Goal: Navigation & Orientation: Find specific page/section

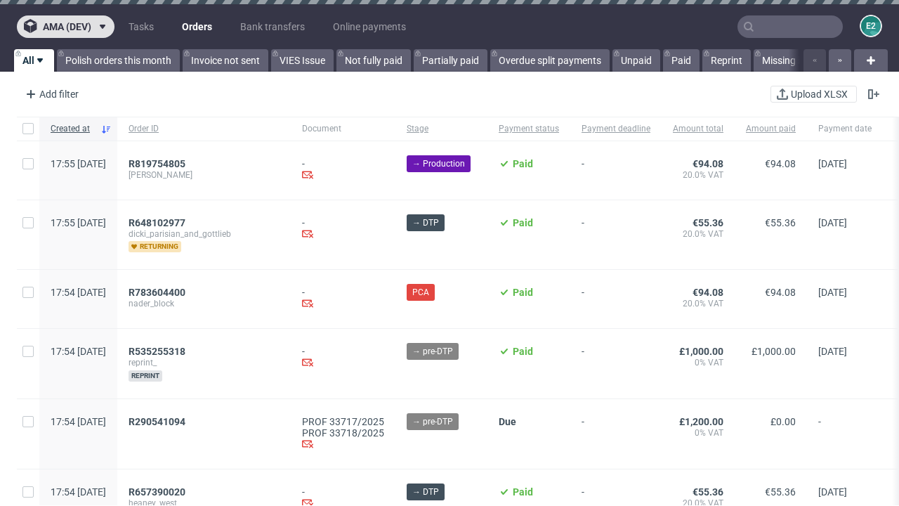
click at [65, 27] on span "ama (dev)" at bounding box center [67, 27] width 48 height 10
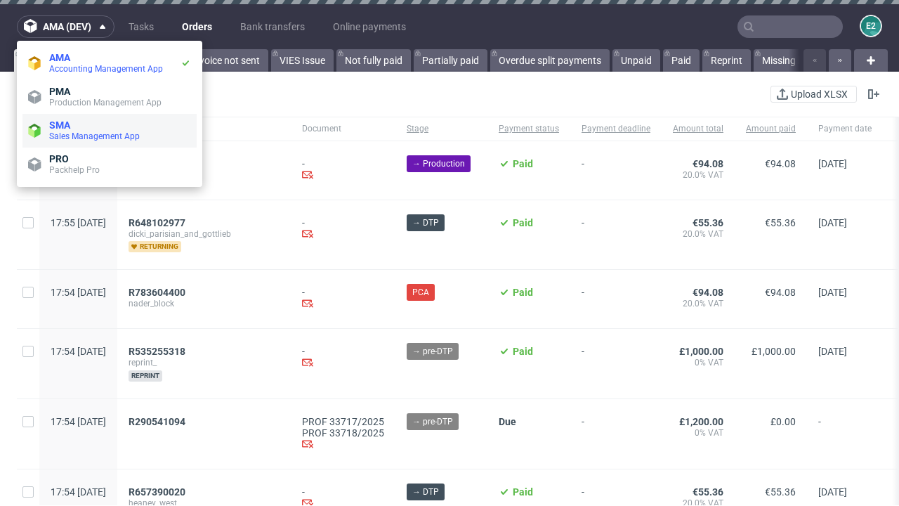
click at [110, 131] on span "Sales Management App" at bounding box center [120, 136] width 142 height 11
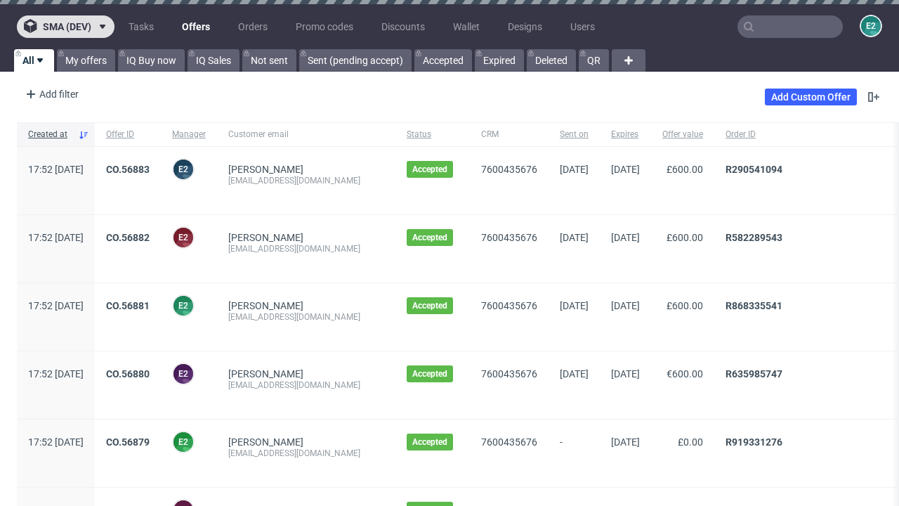
click at [65, 27] on span "sma (dev)" at bounding box center [67, 27] width 48 height 10
